Goal: Task Accomplishment & Management: Manage account settings

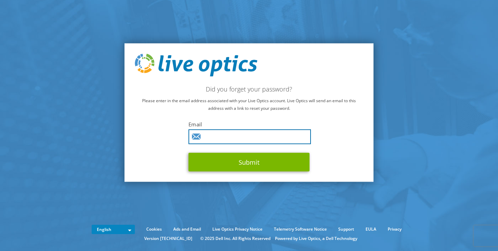
click at [241, 139] on input "text" at bounding box center [249, 136] width 122 height 15
type input "megat@cloudnation.com.my"
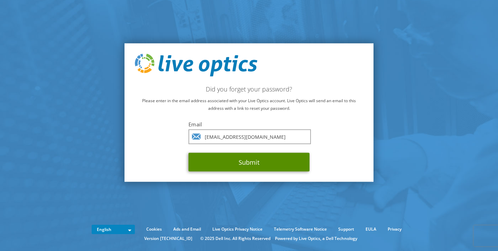
click at [251, 162] on button "Submit" at bounding box center [248, 162] width 121 height 19
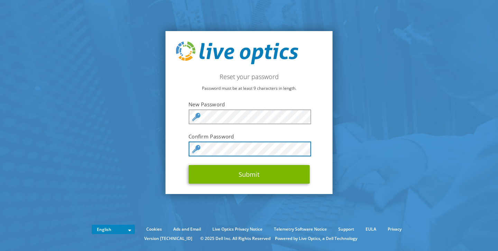
click at [188, 165] on button "Submit" at bounding box center [248, 174] width 121 height 19
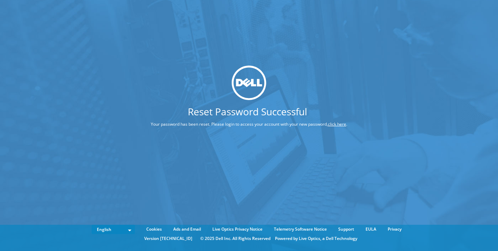
click at [328, 127] on link "click here" at bounding box center [337, 124] width 18 height 6
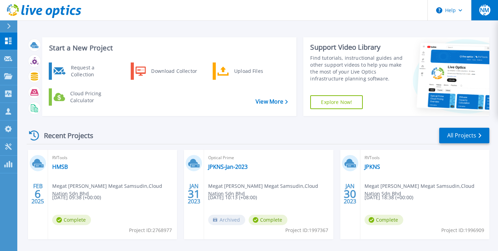
click at [485, 11] on span "MANMS" at bounding box center [484, 10] width 11 height 17
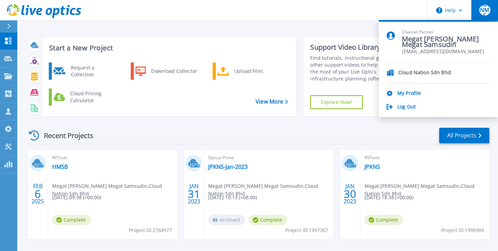
click at [261, 137] on div "Recent Projects All Projects" at bounding box center [258, 135] width 463 height 17
